Goal: Check status: Check status

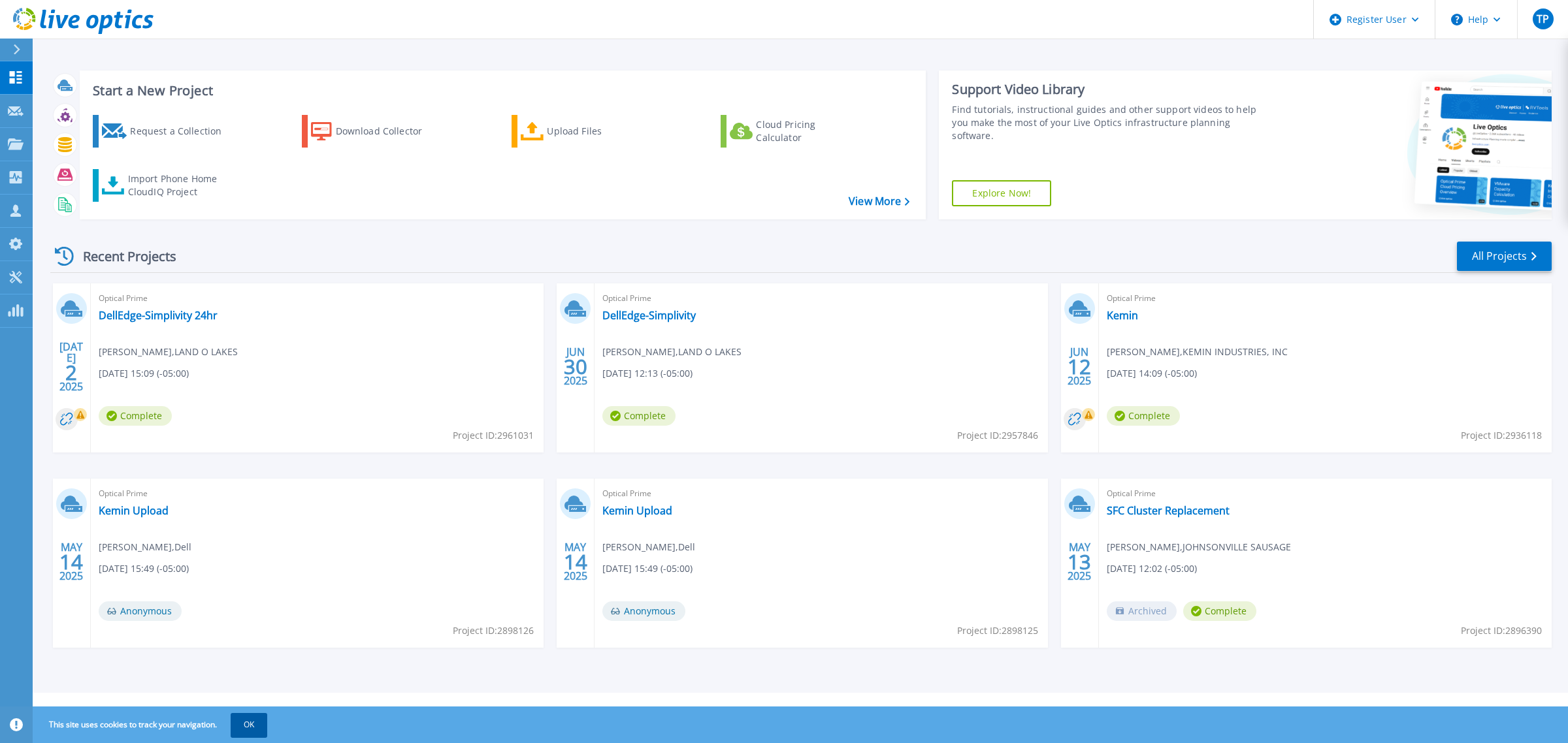
click at [246, 727] on button "OK" at bounding box center [249, 725] width 37 height 24
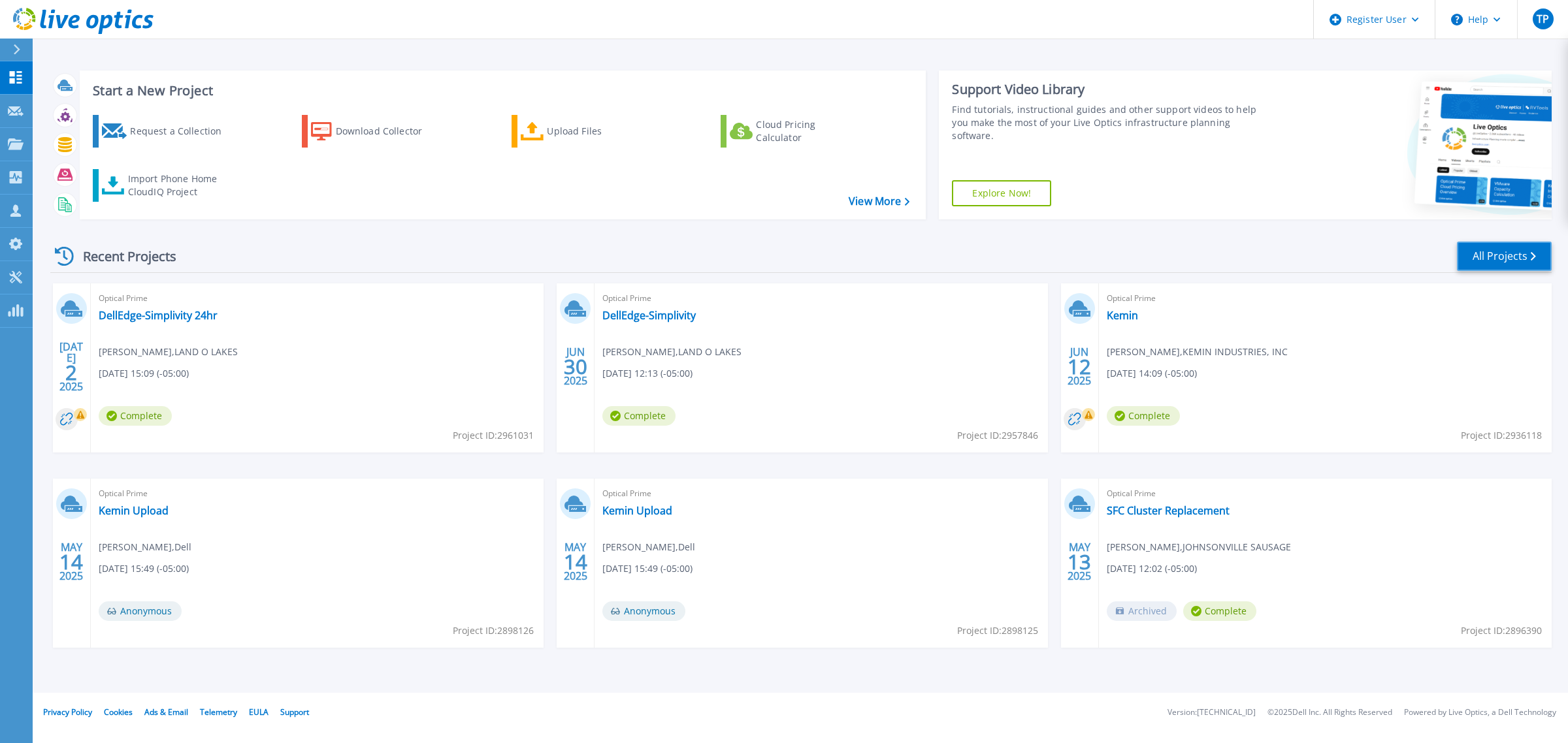
click at [1519, 252] on link "All Projects" at bounding box center [1504, 256] width 95 height 29
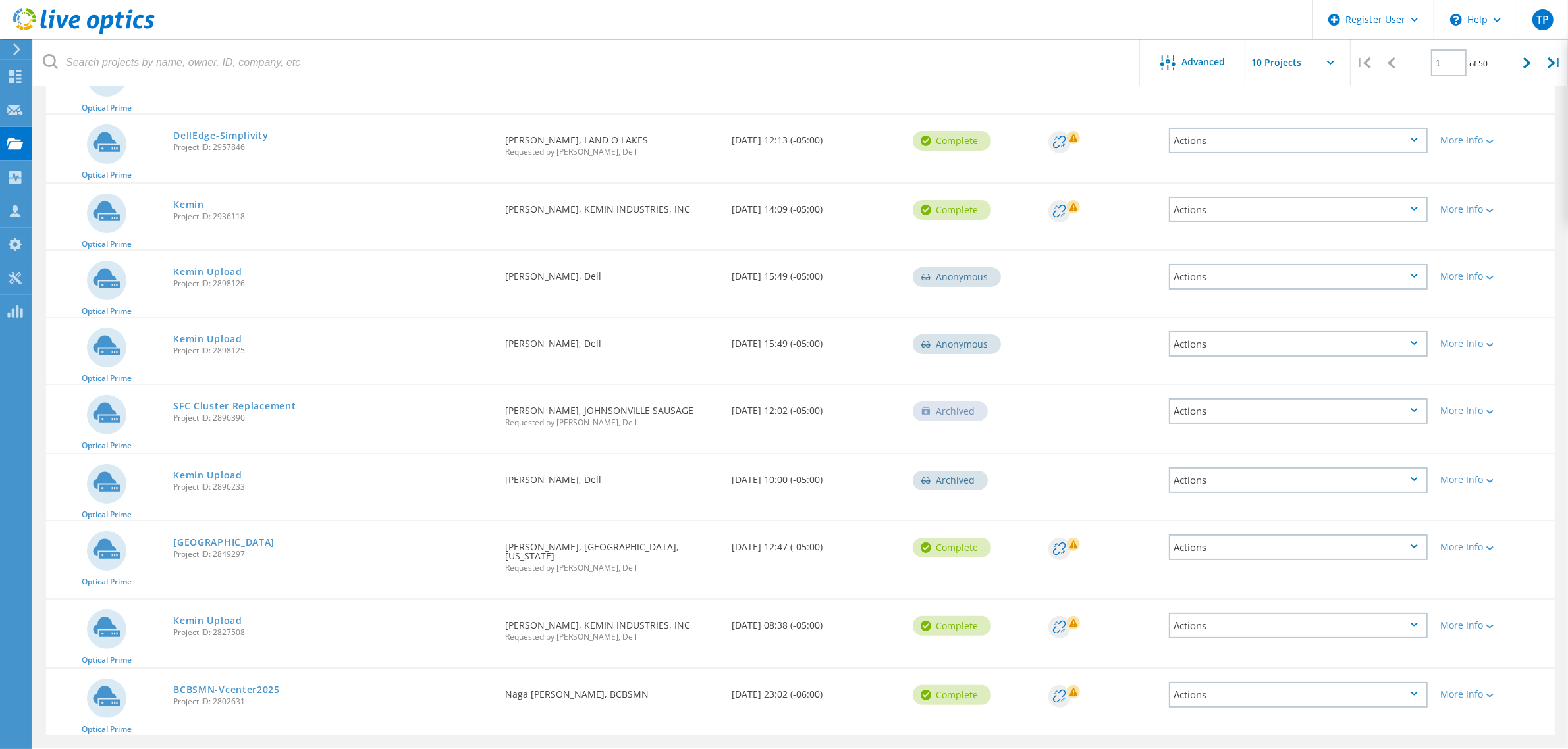
scroll to position [218, 0]
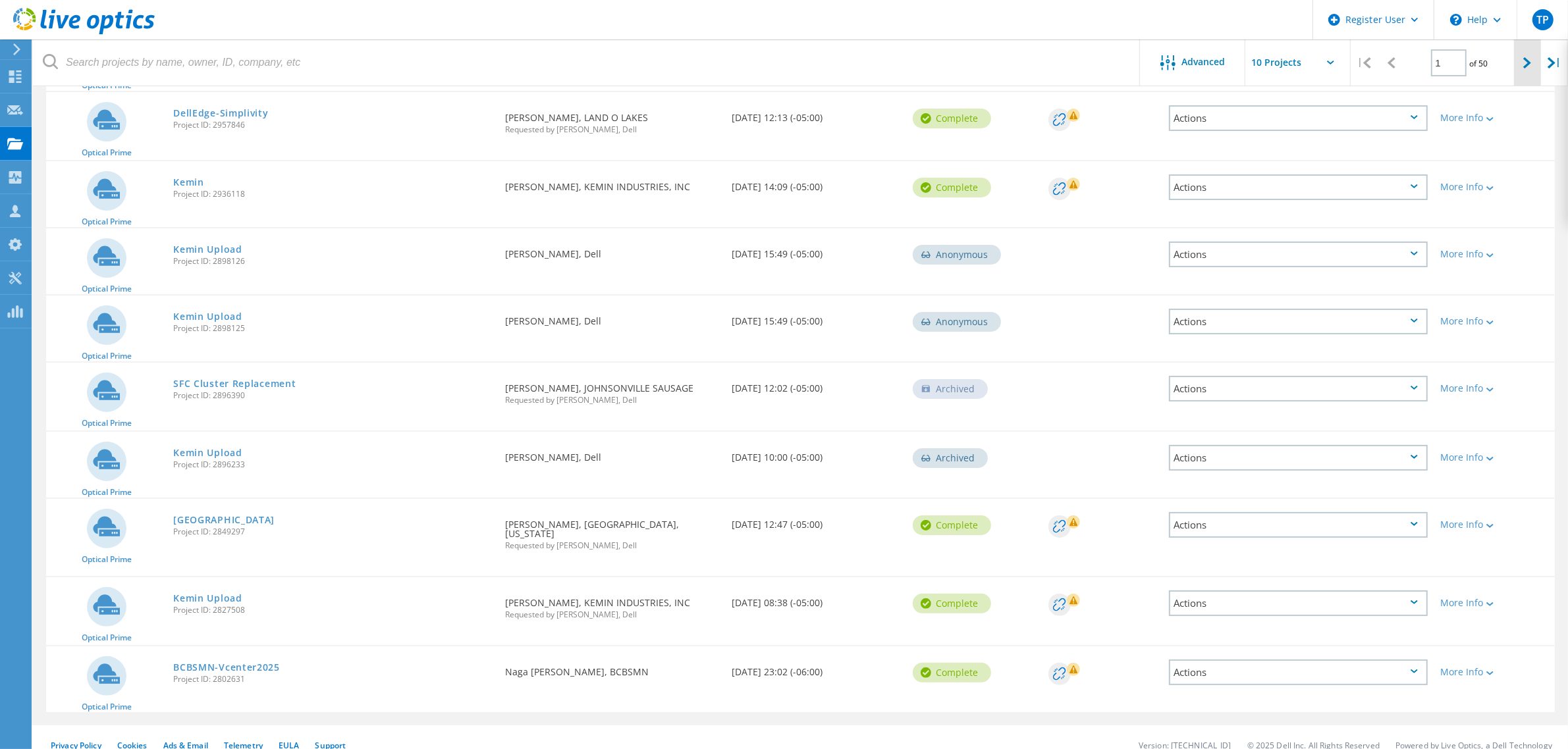
click at [1525, 54] on div at bounding box center [1528, 63] width 27 height 47
type input "2"
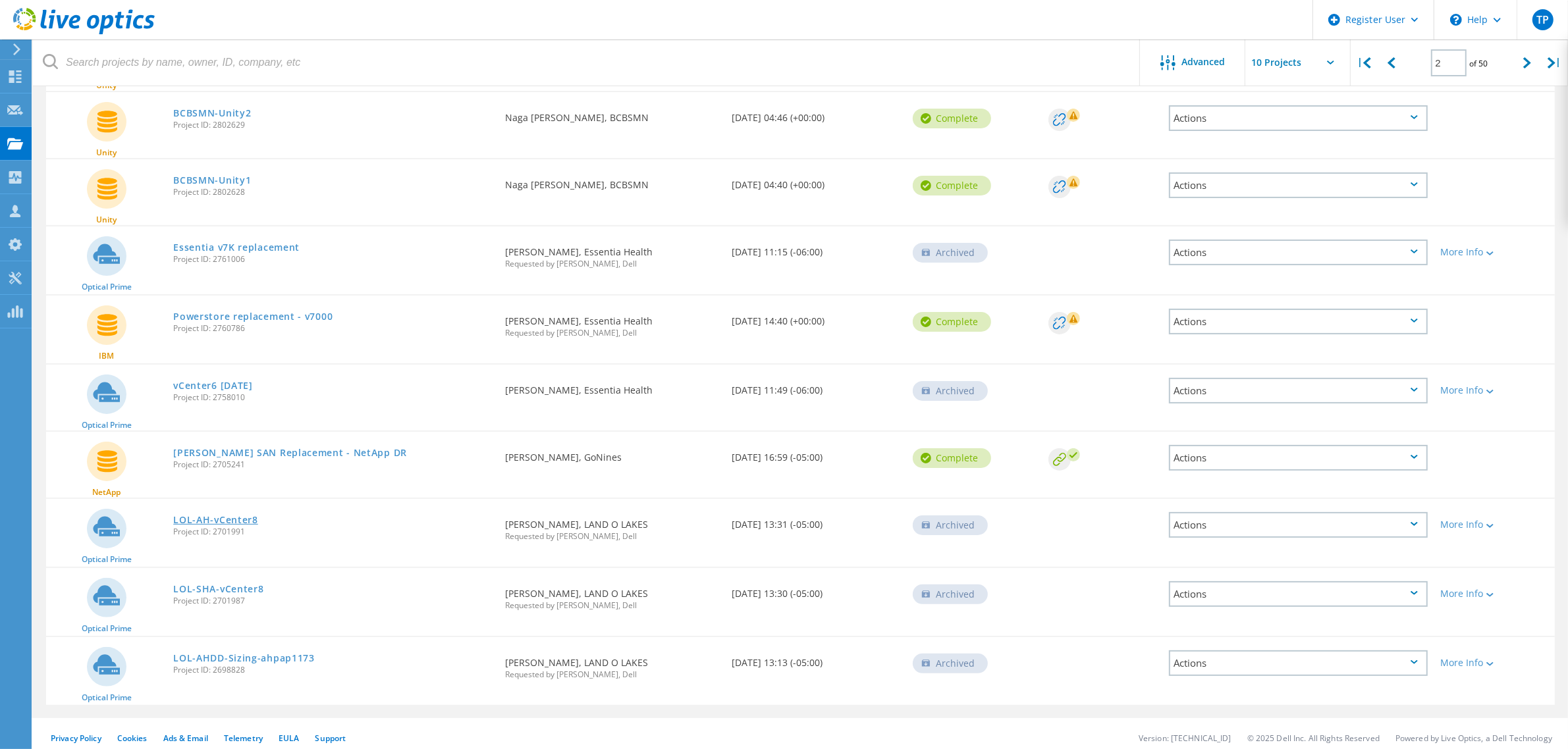
click at [232, 517] on link "LOL-AH-vCenter8" at bounding box center [216, 520] width 85 height 9
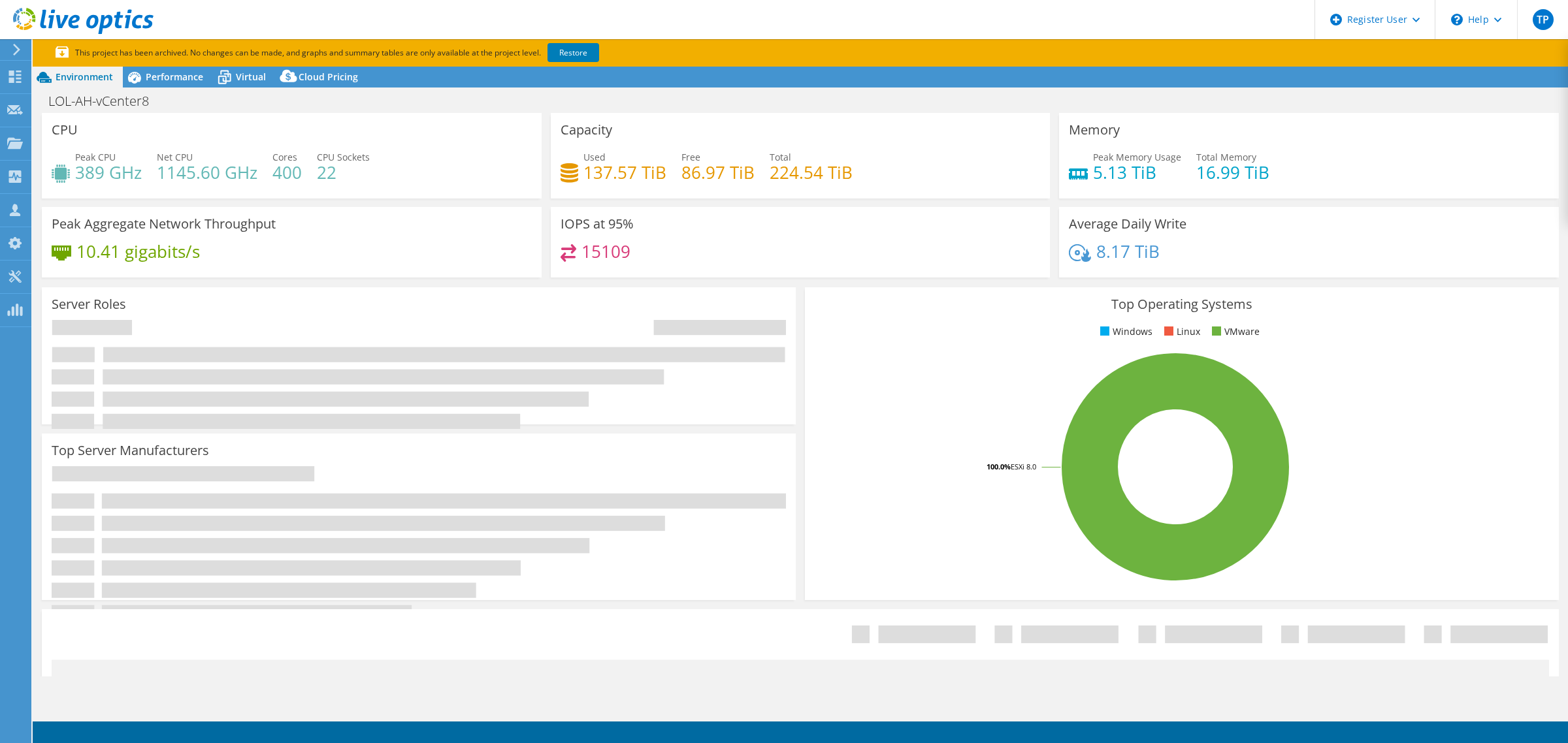
select select "USD"
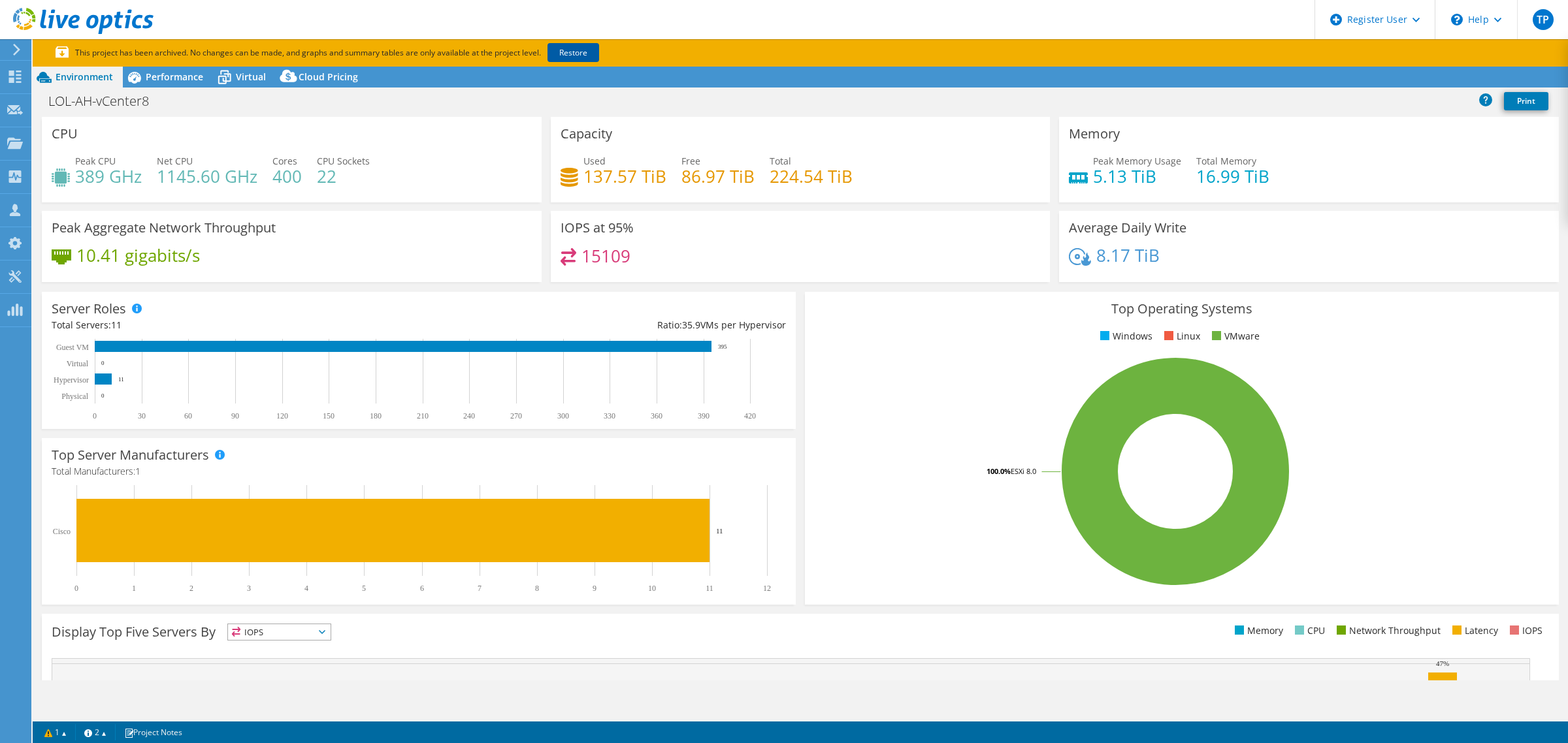
click at [586, 46] on link "Restore" at bounding box center [573, 52] width 52 height 19
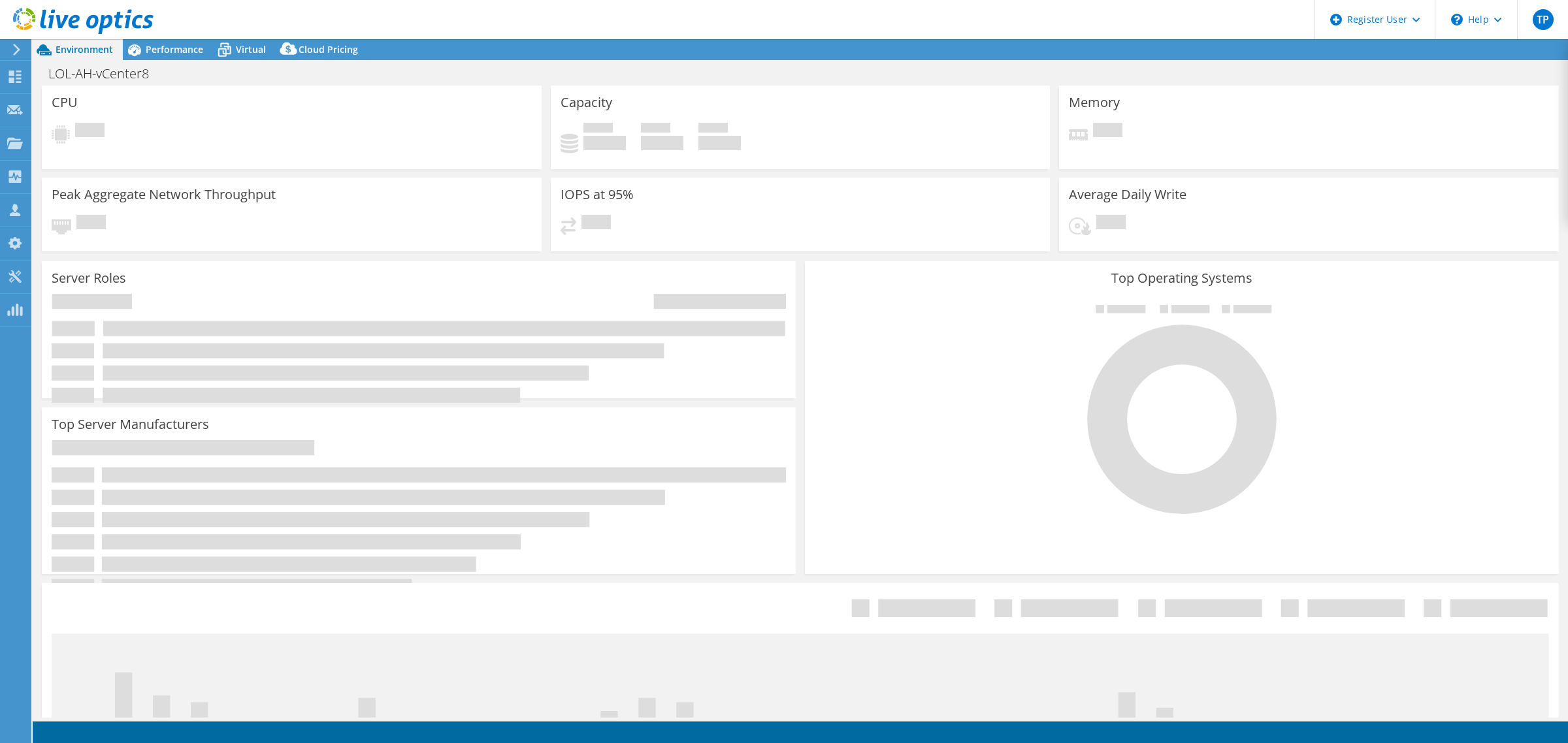
select select "USD"
